Goal: Transaction & Acquisition: Book appointment/travel/reservation

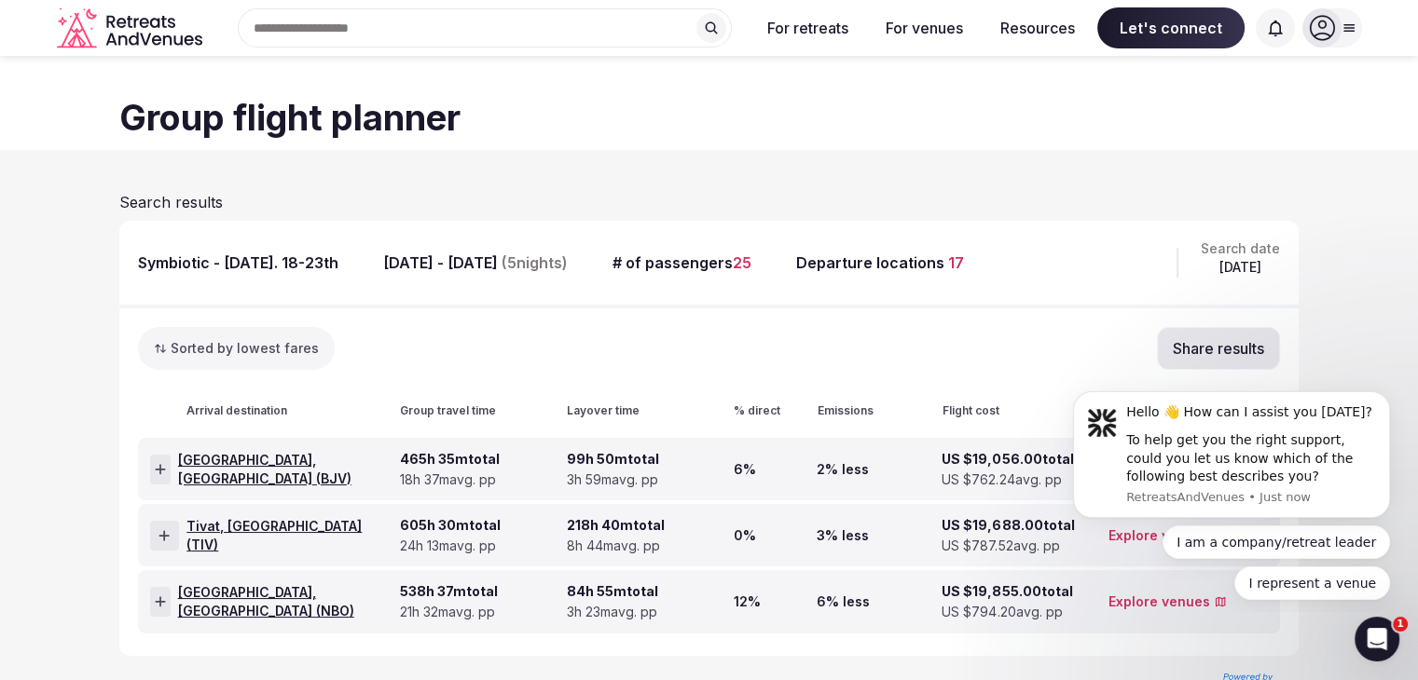
scroll to position [51, 0]
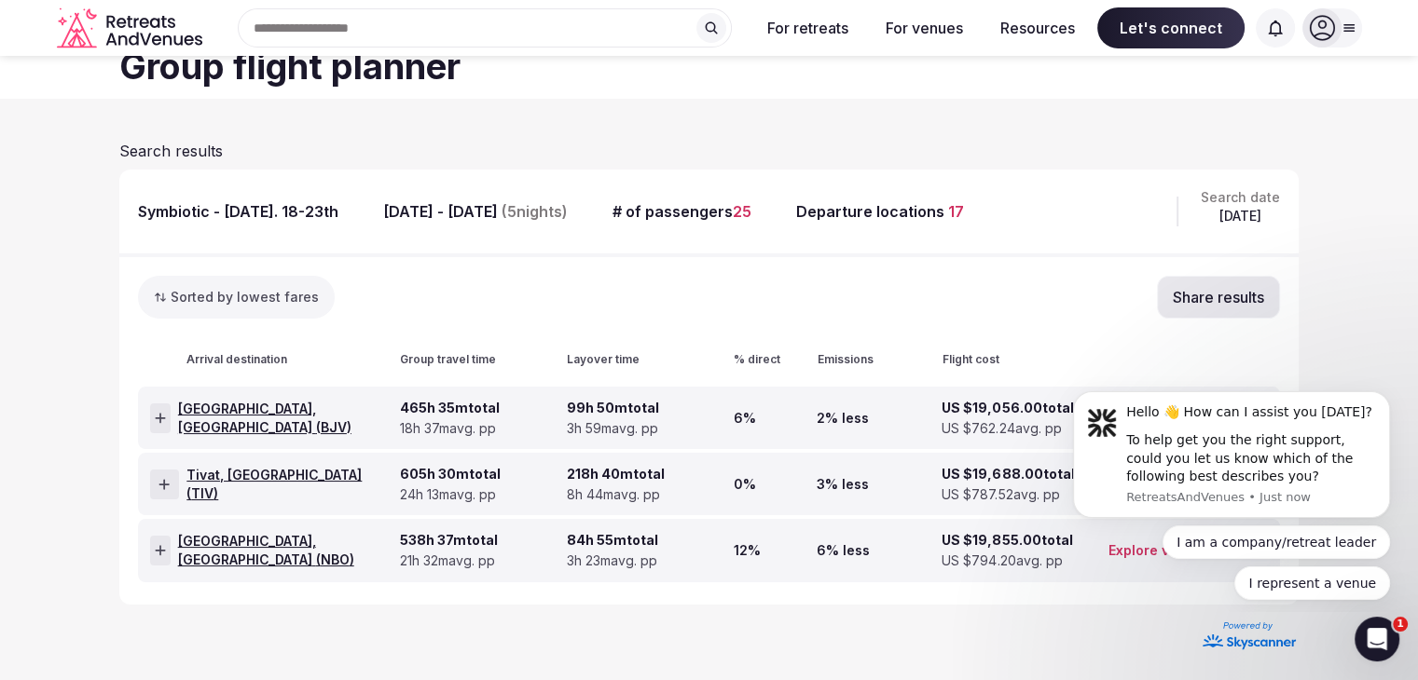
click at [299, 422] on span "Bodrum, Turkey ( BJV )" at bounding box center [285, 418] width 214 height 36
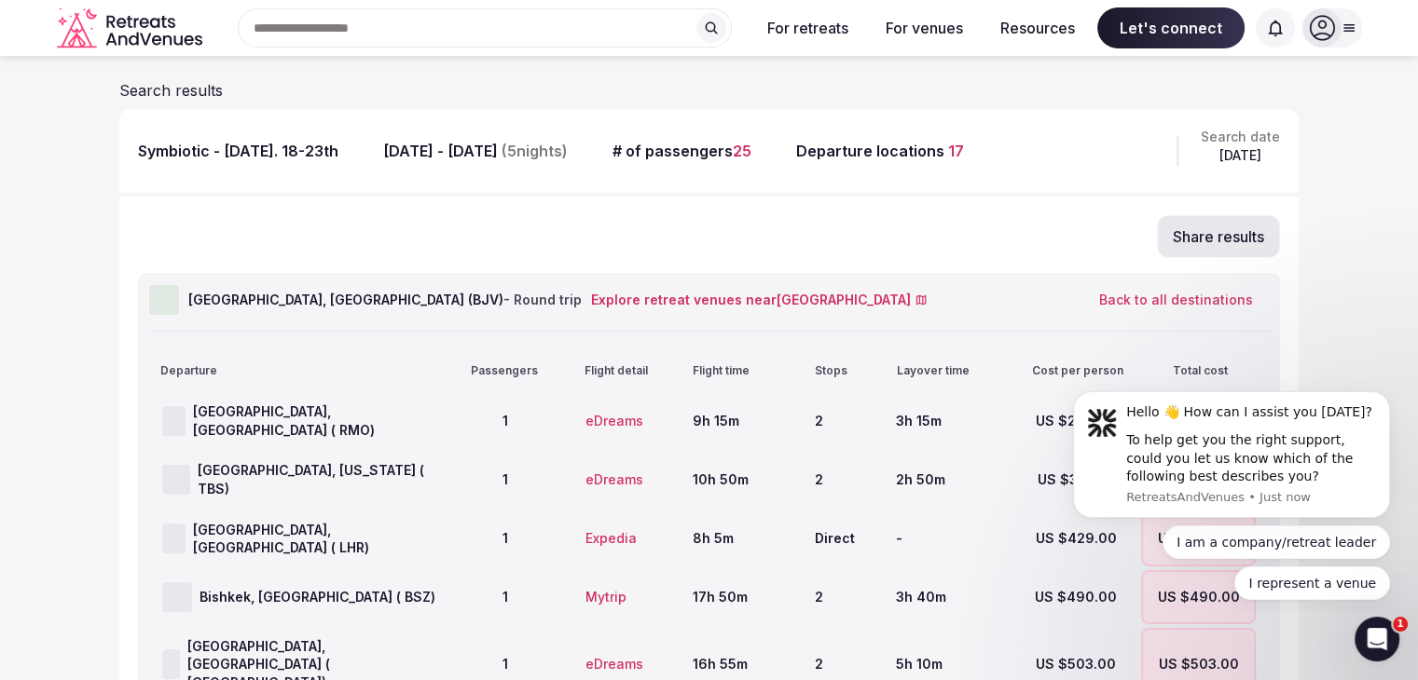
scroll to position [144, 0]
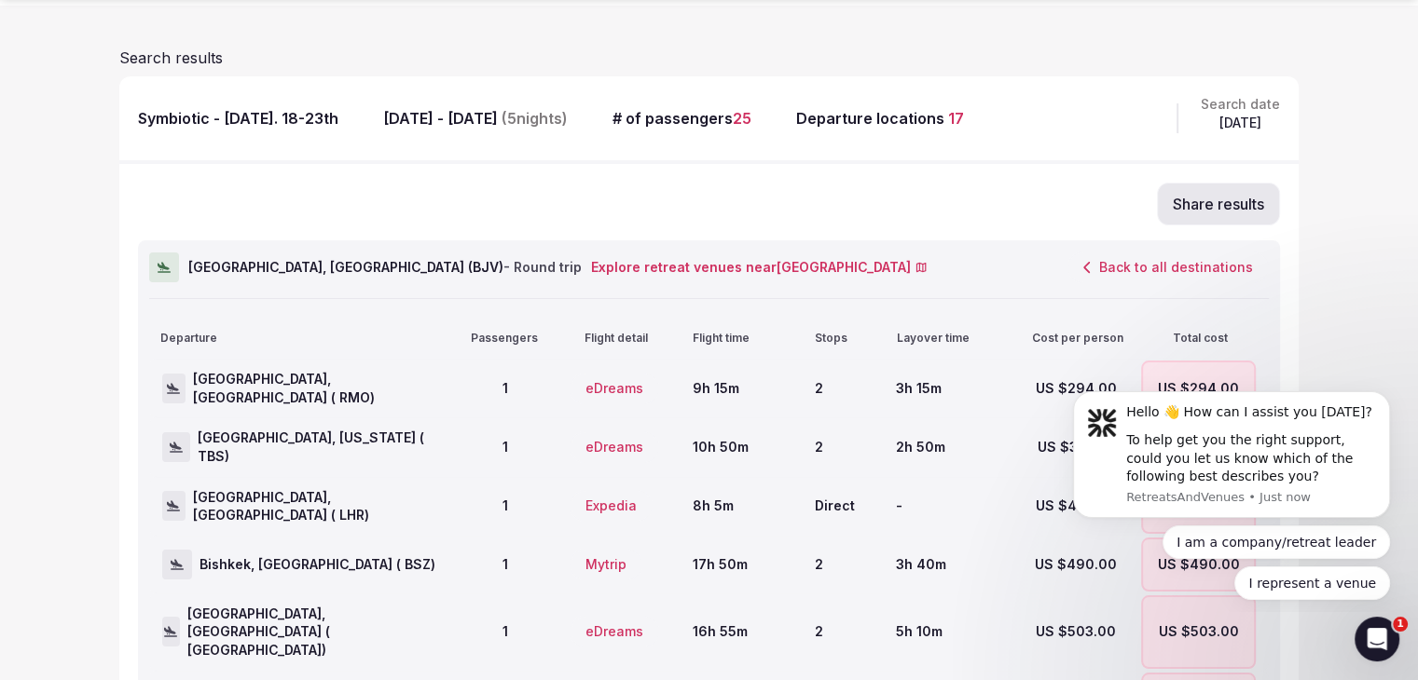
click at [1188, 272] on button "Back to all destinations" at bounding box center [1167, 268] width 201 height 32
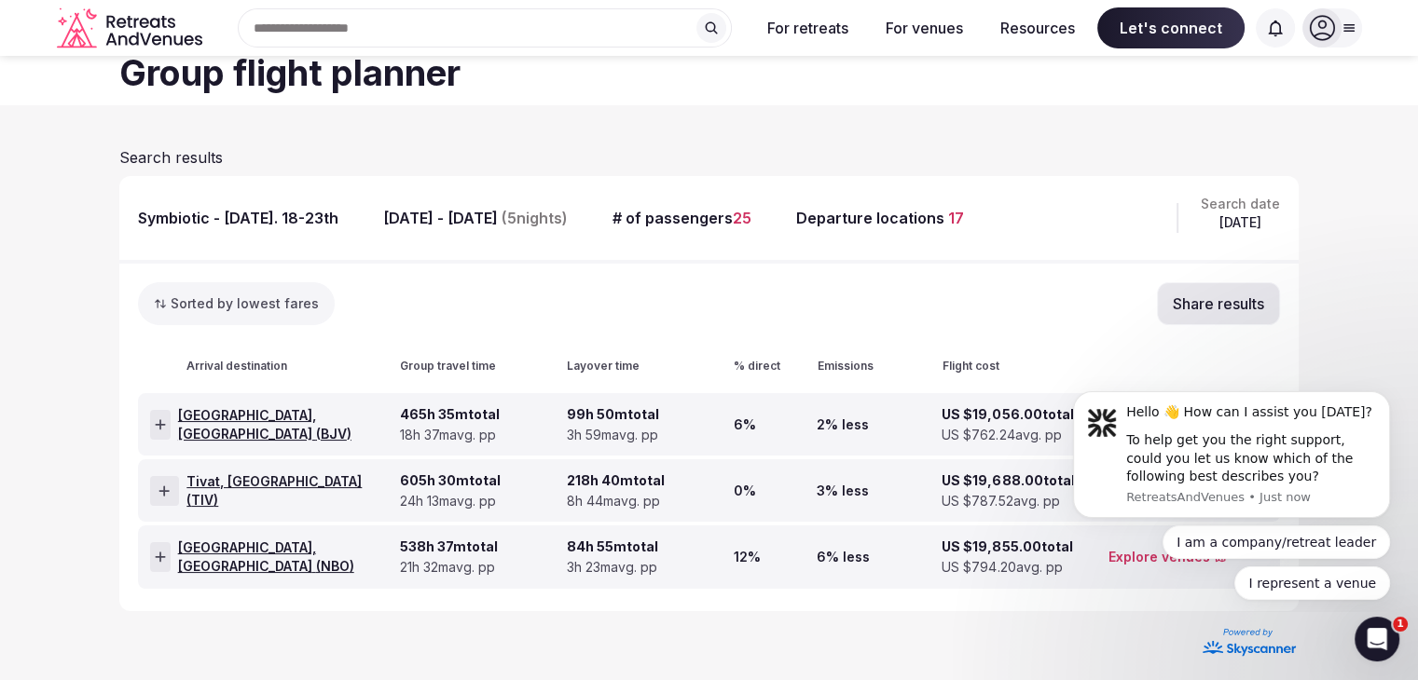
scroll to position [0, 0]
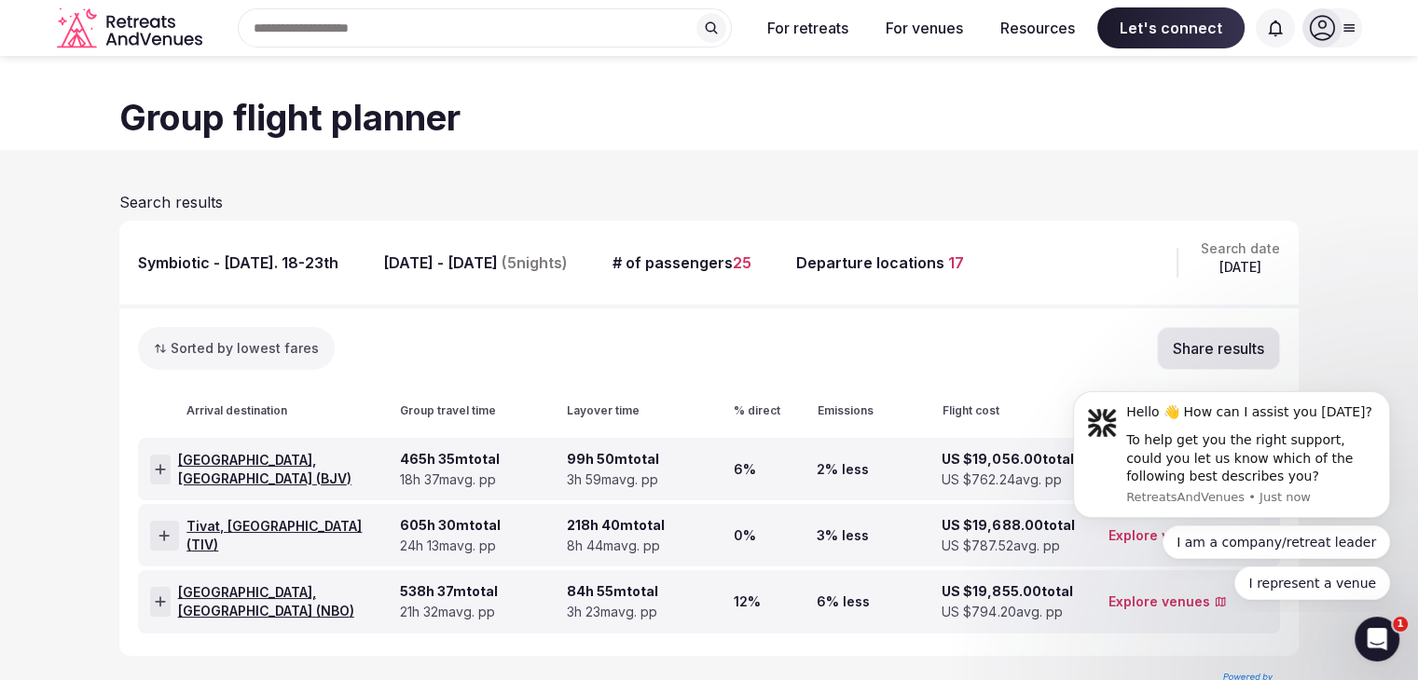
click at [1212, 345] on button "Share results" at bounding box center [1218, 348] width 123 height 43
click at [993, 344] on div "Sorted by lowest fares Share results" at bounding box center [709, 348] width 1142 height 43
click at [1335, 32] on div at bounding box center [1321, 27] width 39 height 39
click at [743, 175] on section "Search results Symbiotic - May 2026. 18-23th May 18th - May 23rd, 2026 ( 5 nigh…" at bounding box center [709, 441] width 1418 height 583
click at [684, 158] on section "Search results Symbiotic - May 2026. 18-23th May 18th - May 23rd, 2026 ( 5 nigh…" at bounding box center [709, 441] width 1418 height 583
